Goal: Complete application form

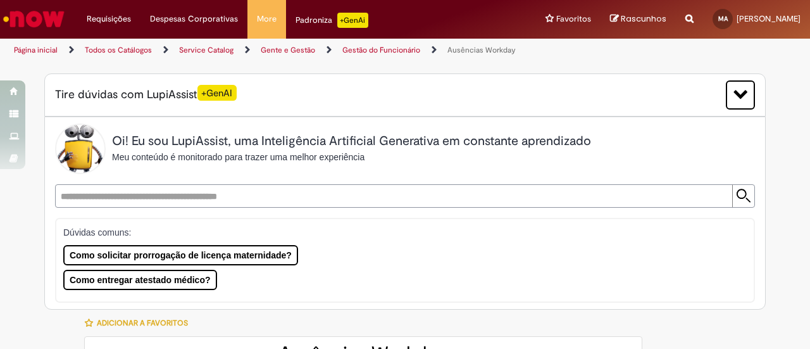
type input "**********"
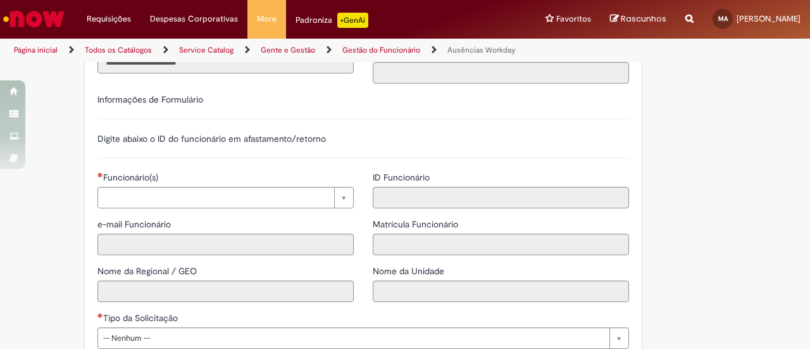
scroll to position [596, 0]
